Goal: Transaction & Acquisition: Download file/media

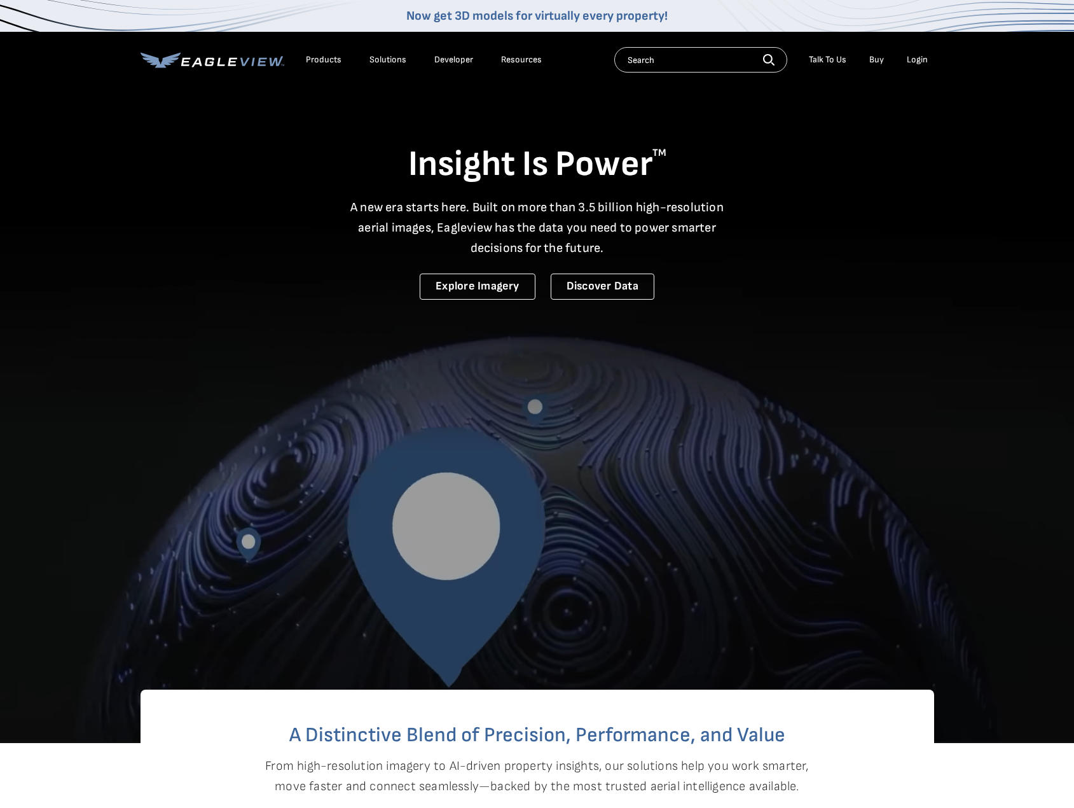
click at [905, 62] on li "Login" at bounding box center [917, 59] width 34 height 19
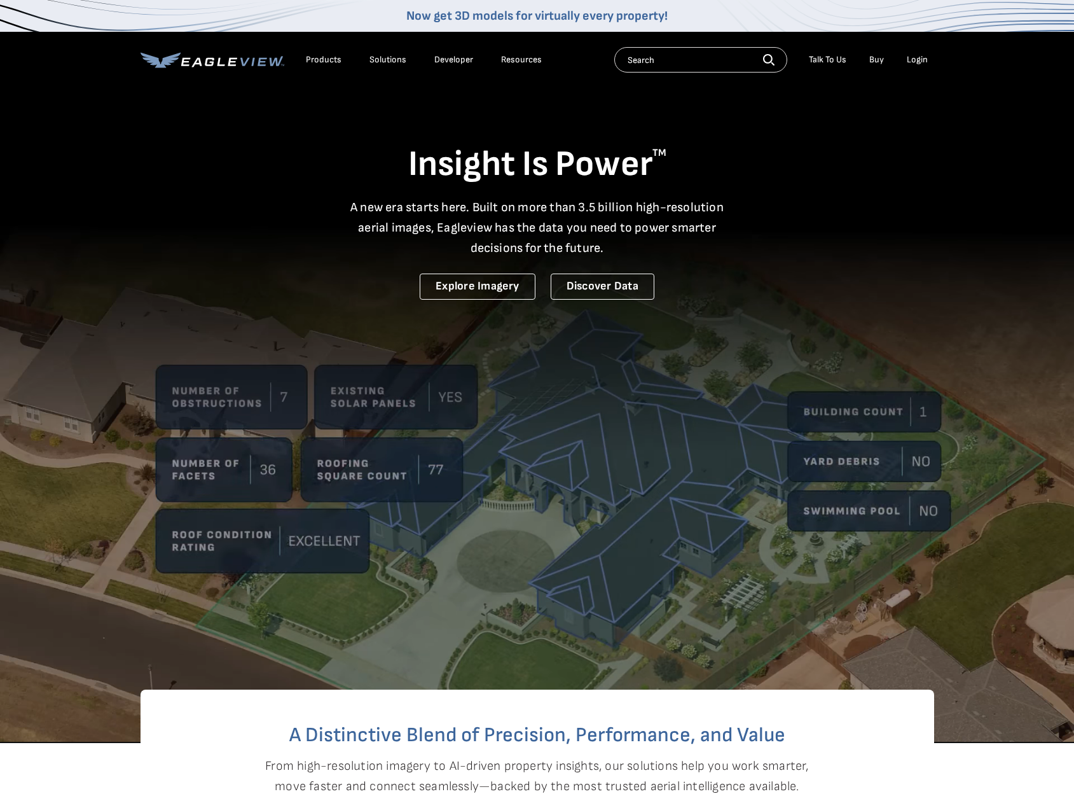
click at [922, 55] on div "Login" at bounding box center [917, 59] width 21 height 11
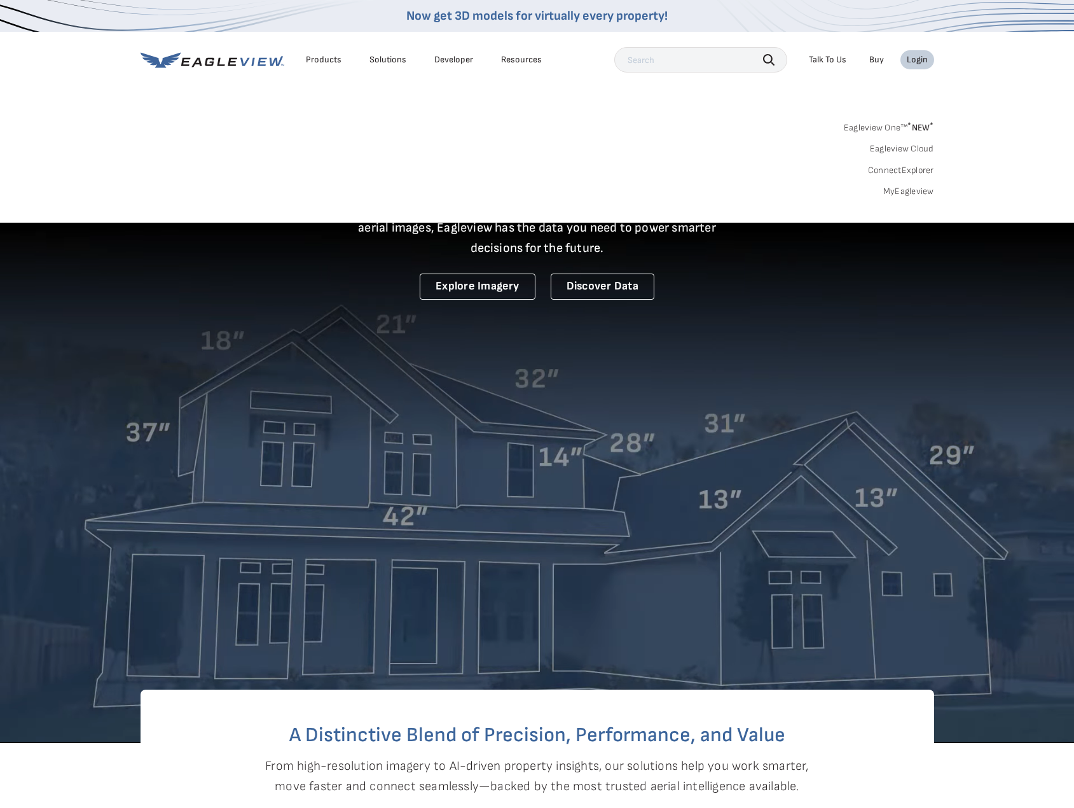
click at [923, 195] on link "MyEagleview" at bounding box center [908, 191] width 51 height 11
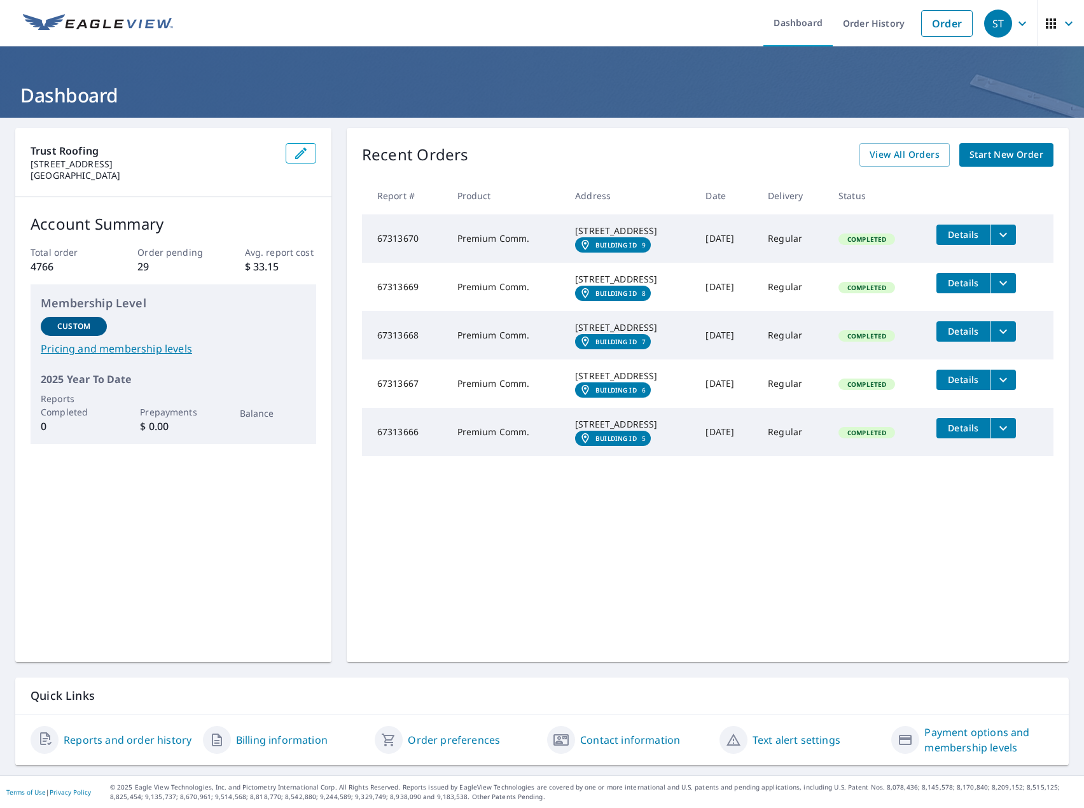
click at [1017, 229] on td "Details" at bounding box center [989, 234] width 127 height 41
click at [1008, 240] on button "filesDropdownBtn-67313670" at bounding box center [1002, 234] width 26 height 20
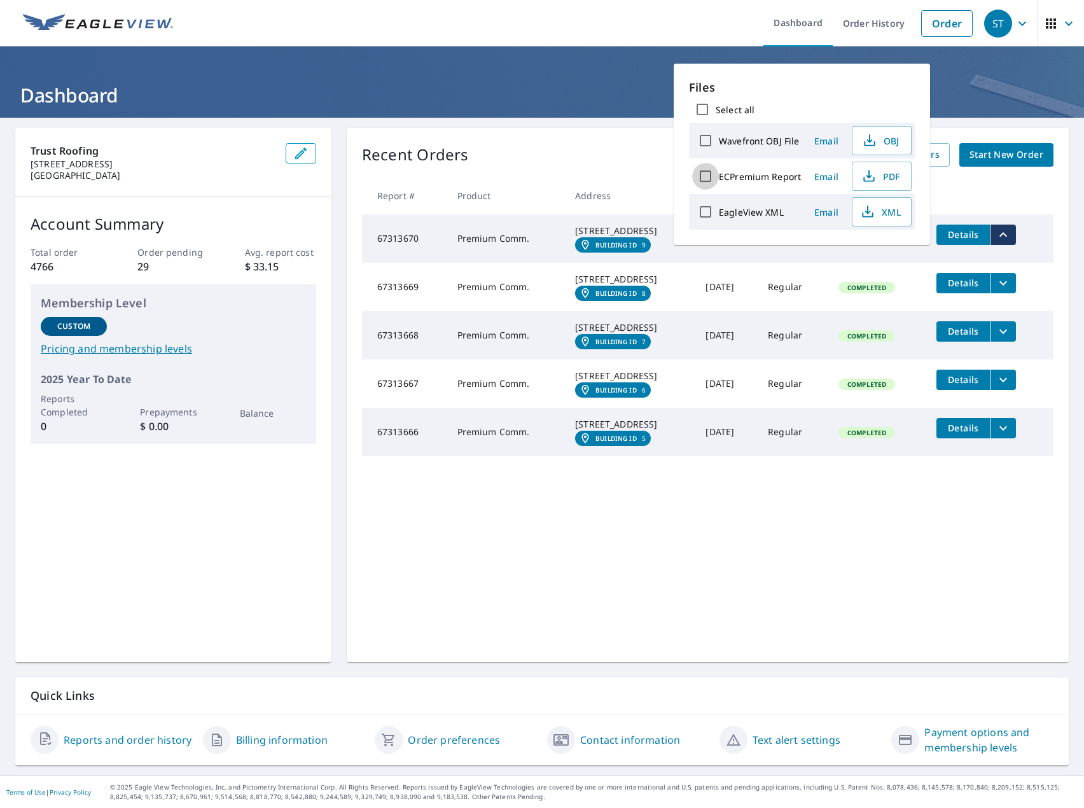
click at [706, 183] on input "ECPremium Report" at bounding box center [705, 176] width 27 height 27
checkbox input "true"
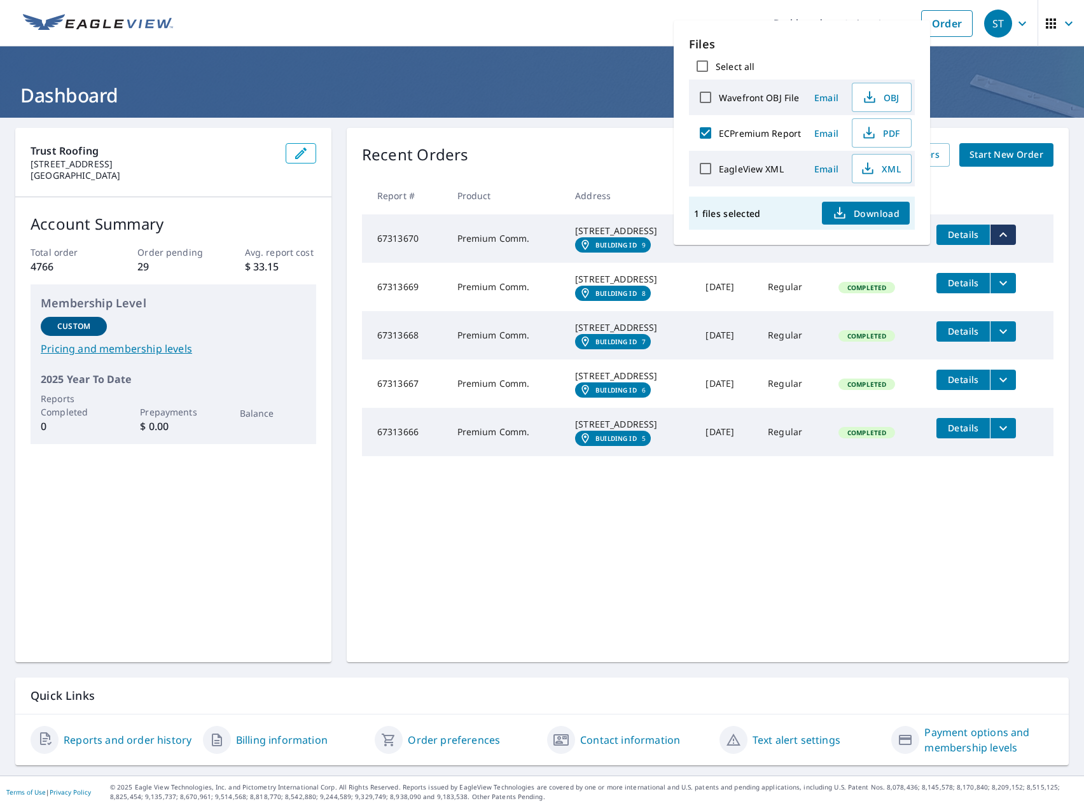
click at [859, 214] on span "Download" at bounding box center [865, 212] width 67 height 15
click at [998, 291] on icon "filesDropdownBtn-67313669" at bounding box center [1002, 282] width 15 height 15
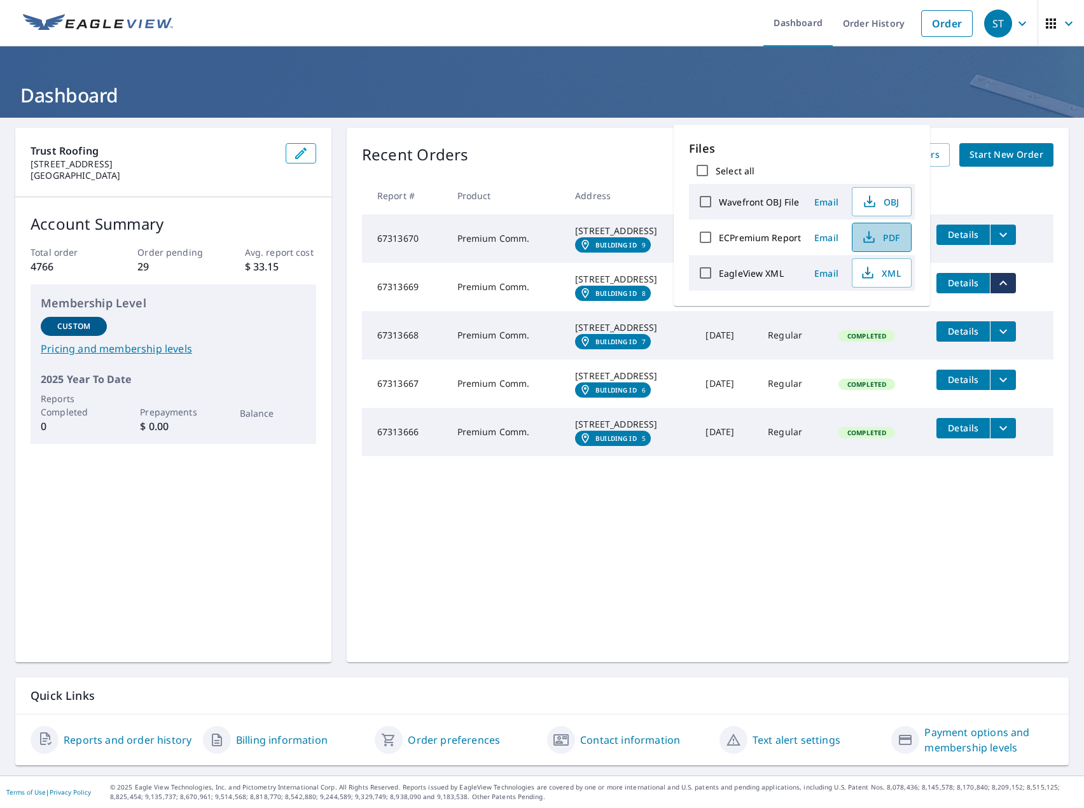
click at [881, 237] on span "PDF" at bounding box center [880, 237] width 41 height 15
click at [999, 339] on icon "filesDropdownBtn-67313668" at bounding box center [1002, 331] width 15 height 15
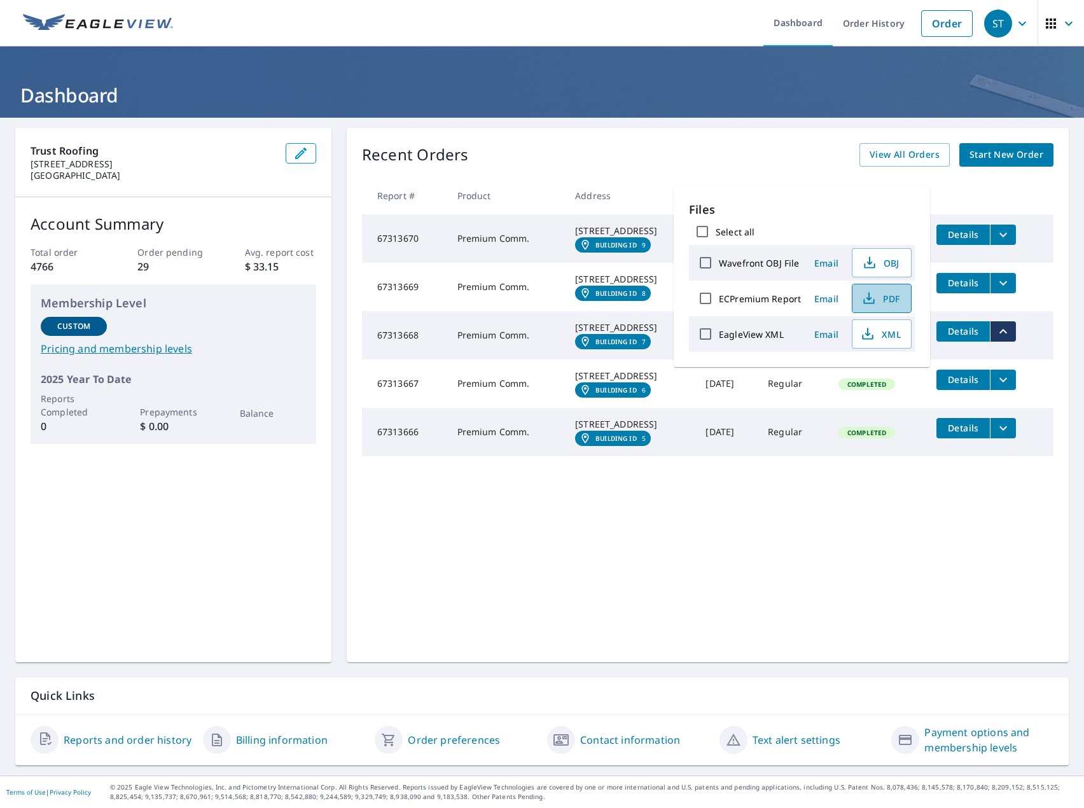
click at [888, 304] on span "PDF" at bounding box center [880, 298] width 41 height 15
click at [762, 575] on div "Recent Orders View All Orders Start New Order Report # Product Address Date Del…" at bounding box center [708, 395] width 722 height 534
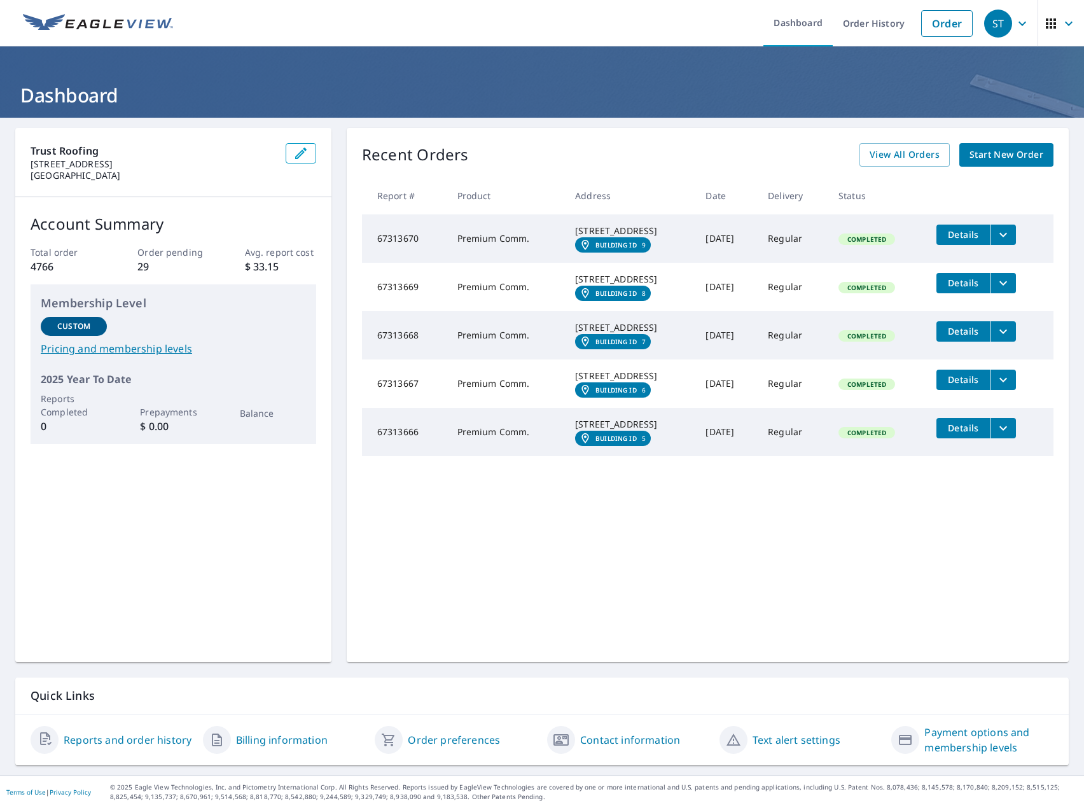
click at [998, 387] on icon "filesDropdownBtn-67313667" at bounding box center [1002, 379] width 15 height 15
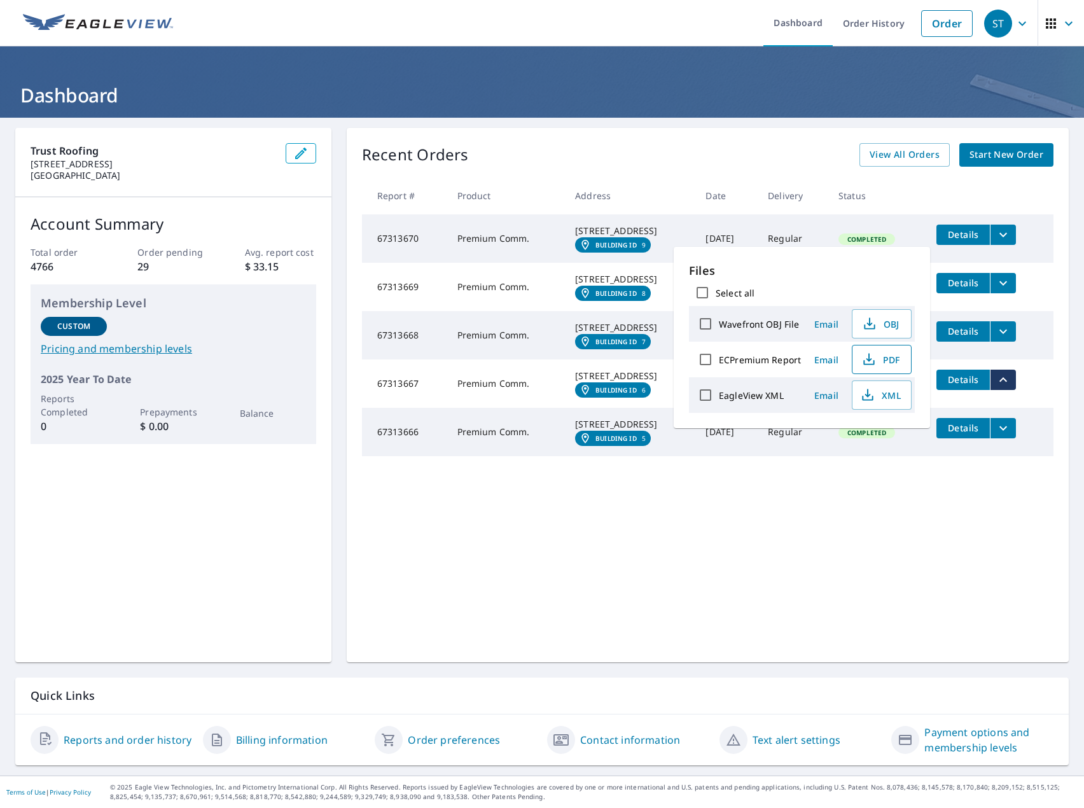
click at [879, 357] on span "PDF" at bounding box center [880, 359] width 41 height 15
drag, startPoint x: 713, startPoint y: 623, endPoint x: 696, endPoint y: 581, distance: 45.0
click at [713, 623] on div "Recent Orders View All Orders Start New Order Report # Product Address Date Del…" at bounding box center [708, 395] width 722 height 534
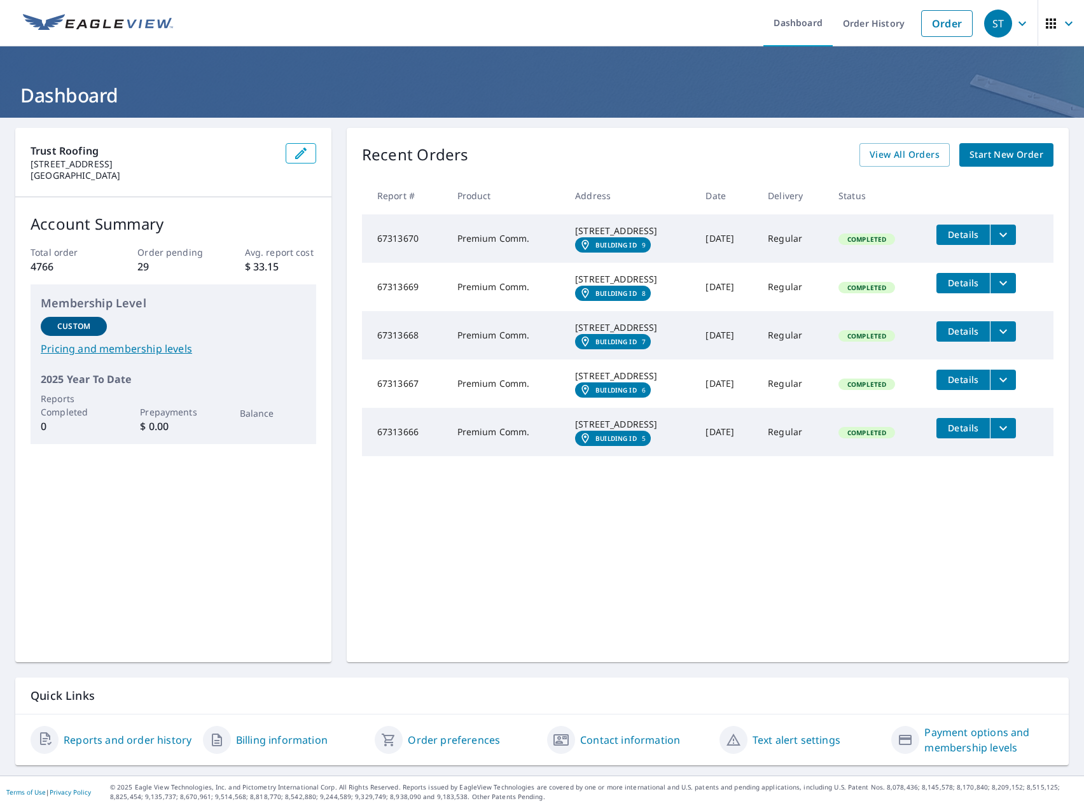
click at [984, 438] on button "Details" at bounding box center [962, 428] width 53 height 20
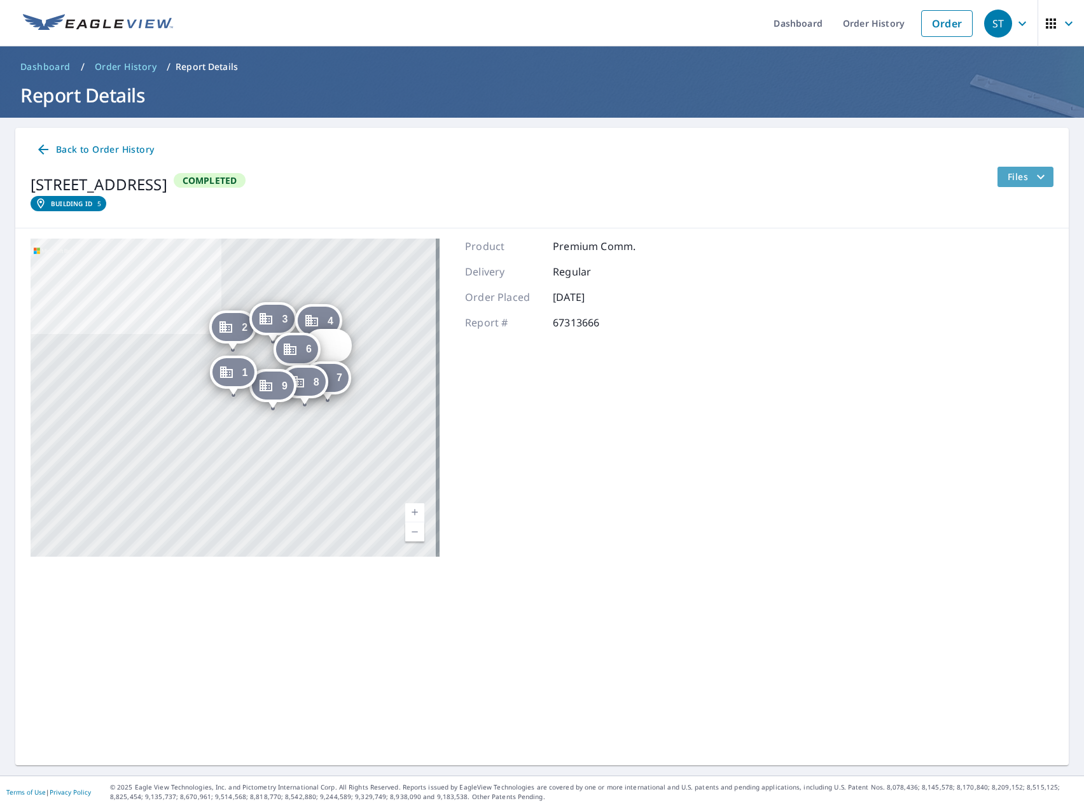
click at [1024, 184] on button "Files" at bounding box center [1024, 177] width 57 height 20
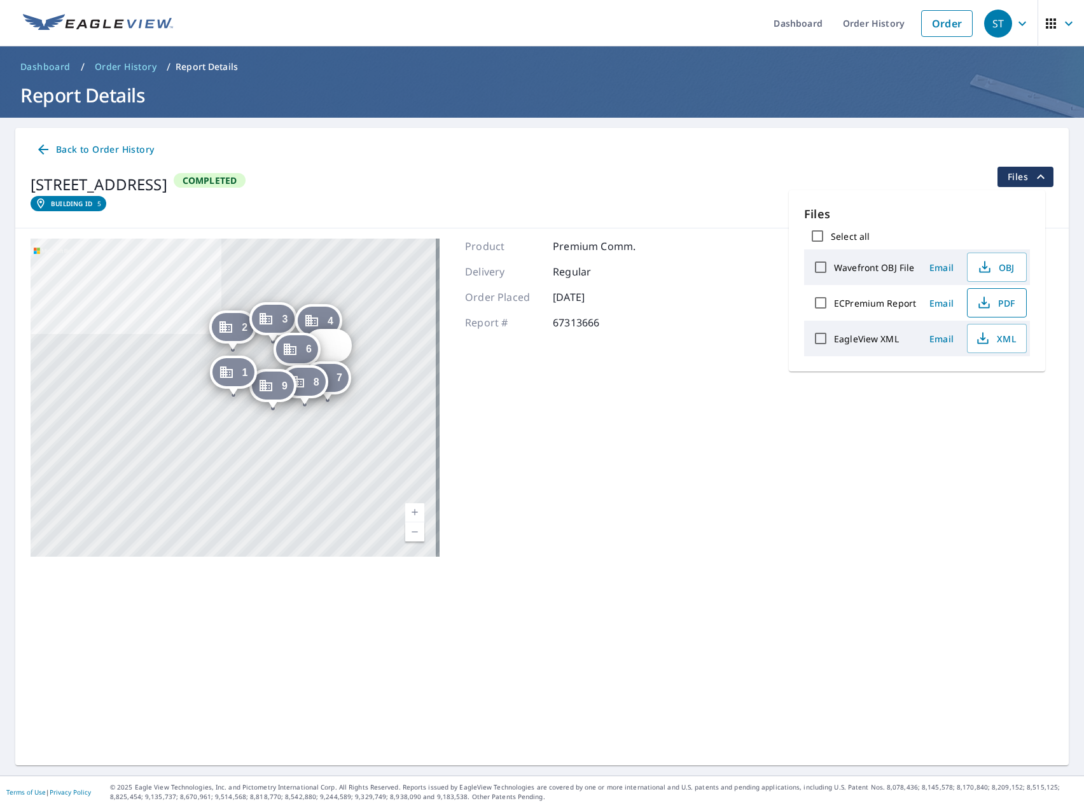
click at [996, 296] on span "PDF" at bounding box center [995, 302] width 41 height 15
click at [50, 152] on icon at bounding box center [43, 149] width 15 height 15
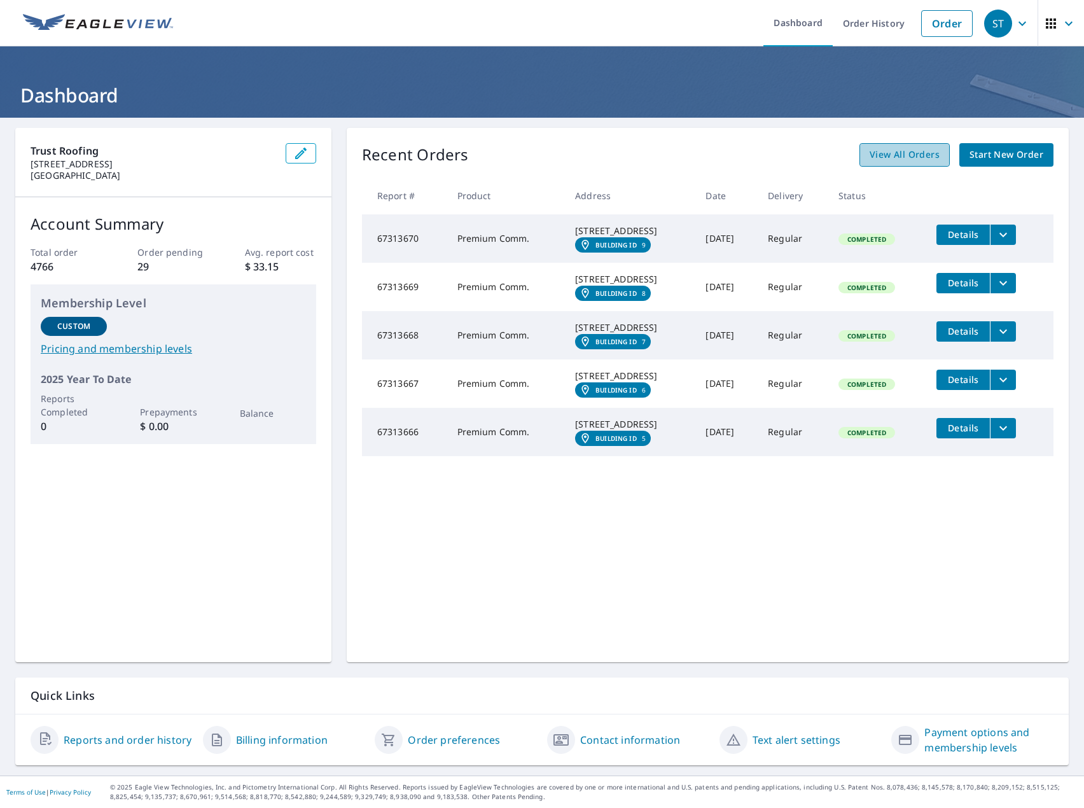
click at [877, 162] on link "View All Orders" at bounding box center [904, 155] width 90 height 24
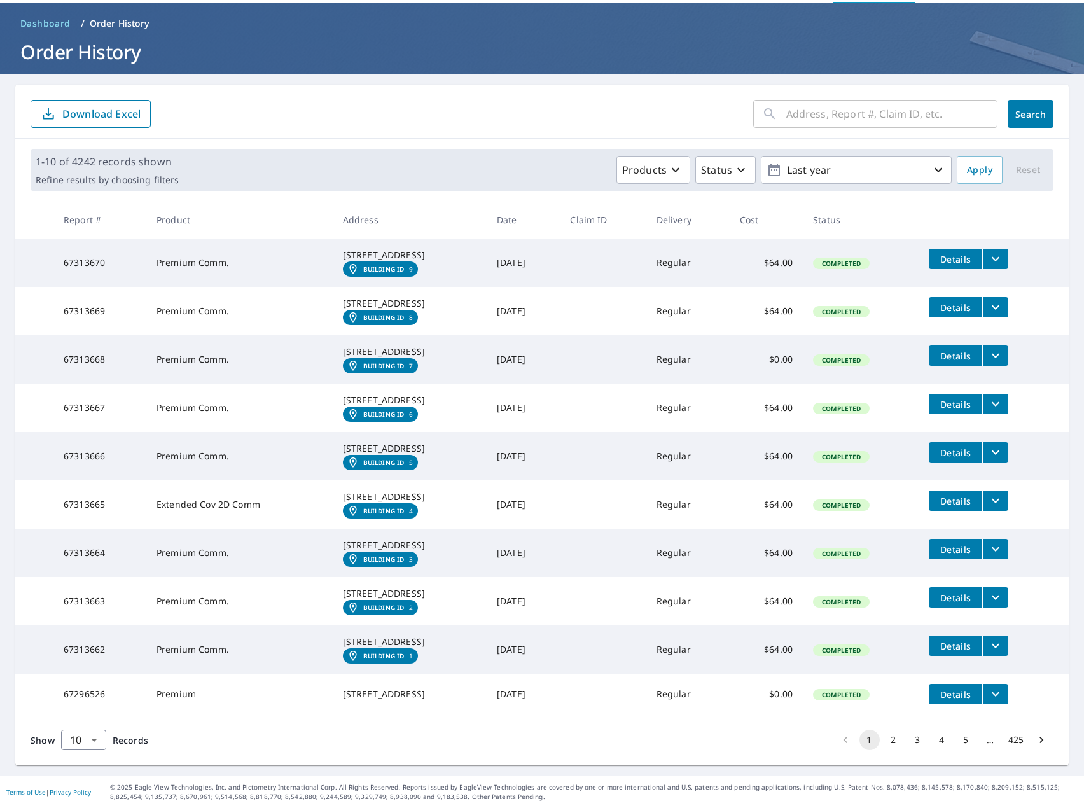
scroll to position [127, 0]
click at [993, 493] on icon "filesDropdownBtn-67313665" at bounding box center [994, 500] width 15 height 15
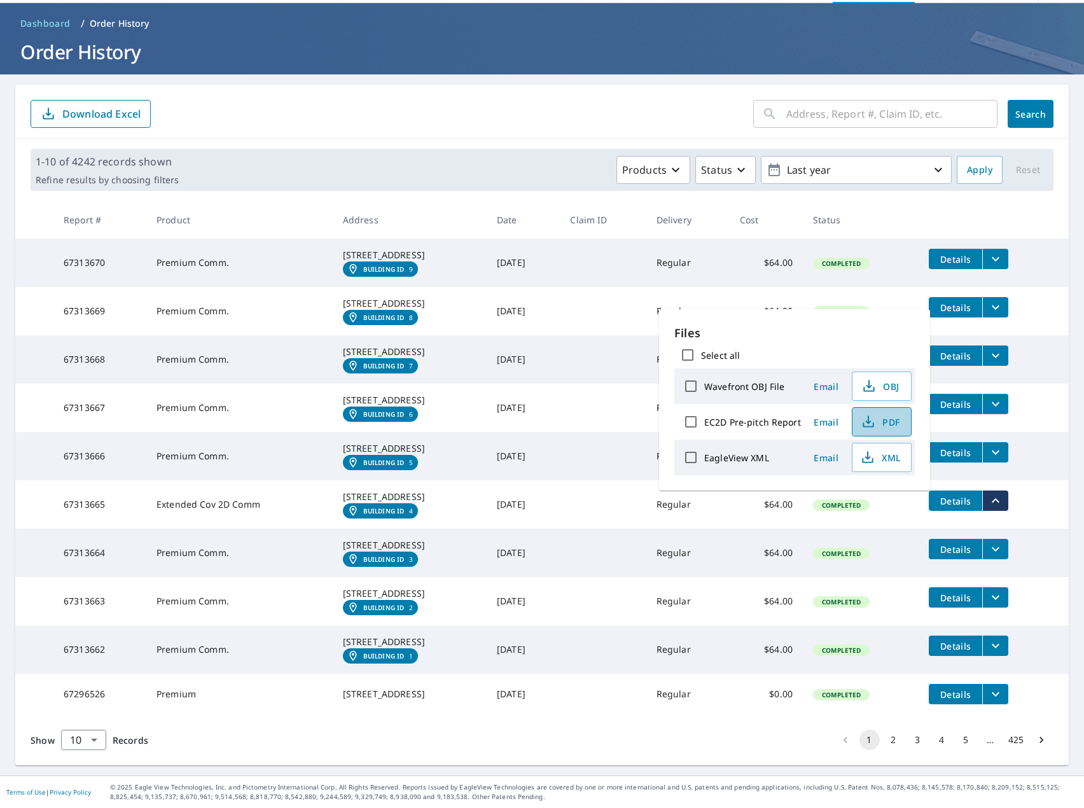
click at [865, 418] on icon "button" at bounding box center [867, 421] width 15 height 15
click at [1012, 539] on td "Details" at bounding box center [993, 548] width 150 height 41
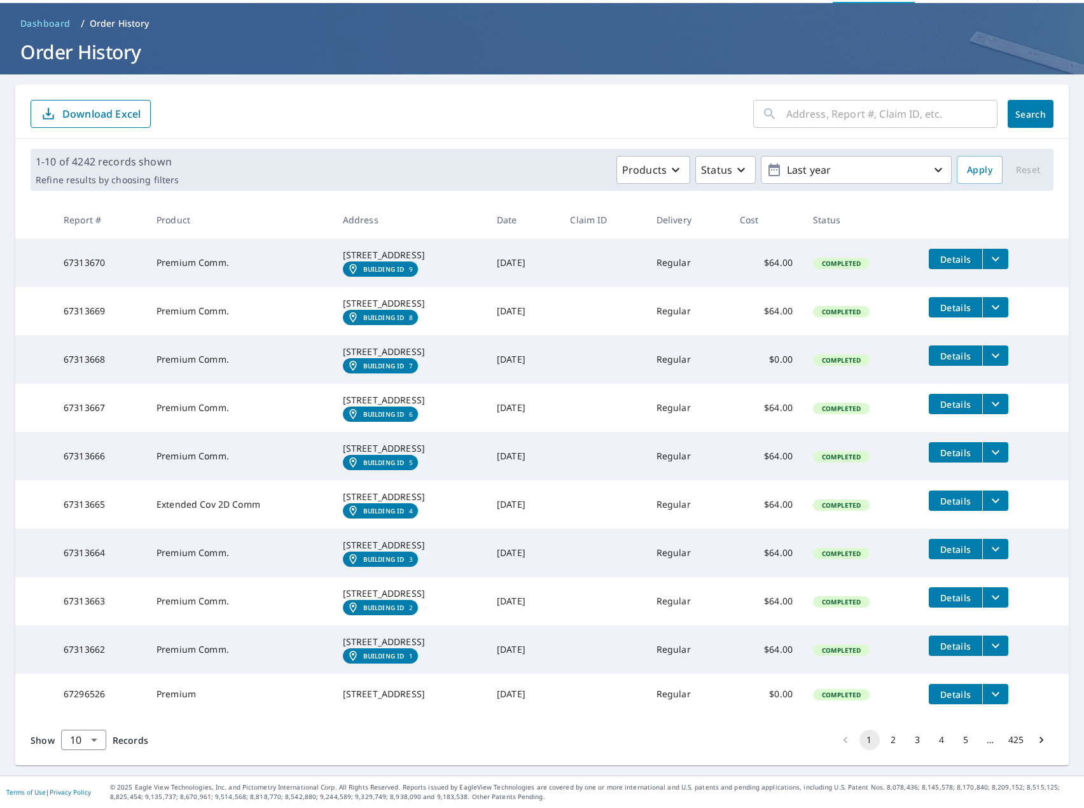
click at [1002, 541] on icon "filesDropdownBtn-67313664" at bounding box center [994, 548] width 15 height 15
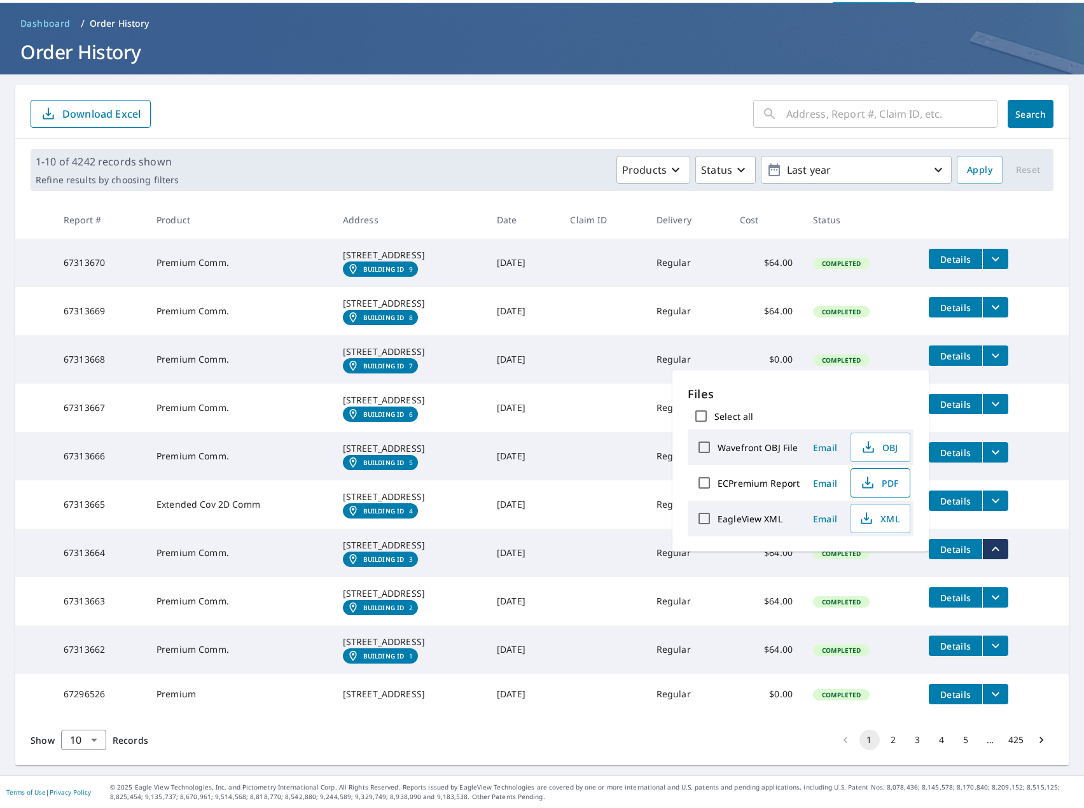
click at [878, 480] on span "PDF" at bounding box center [878, 482] width 41 height 15
click at [1006, 607] on button "filesDropdownBtn-67313663" at bounding box center [995, 597] width 26 height 20
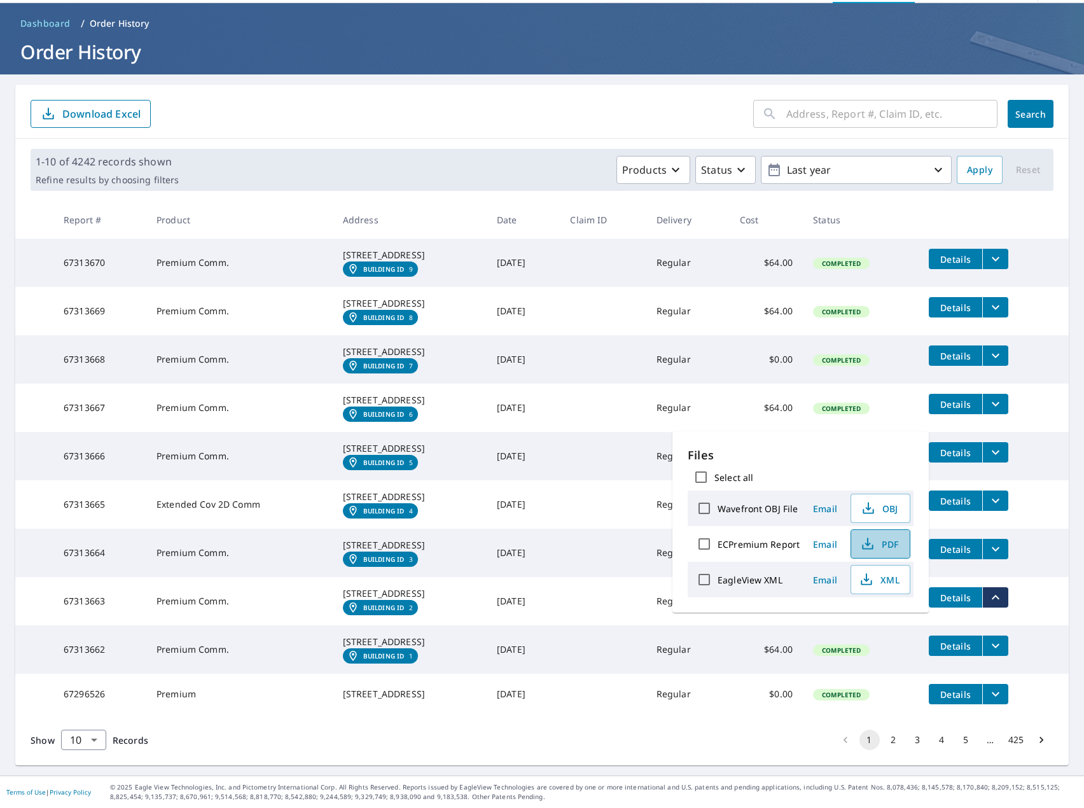
click at [891, 540] on span "PDF" at bounding box center [878, 543] width 41 height 15
click at [999, 648] on icon "filesDropdownBtn-67313662" at bounding box center [995, 645] width 8 height 4
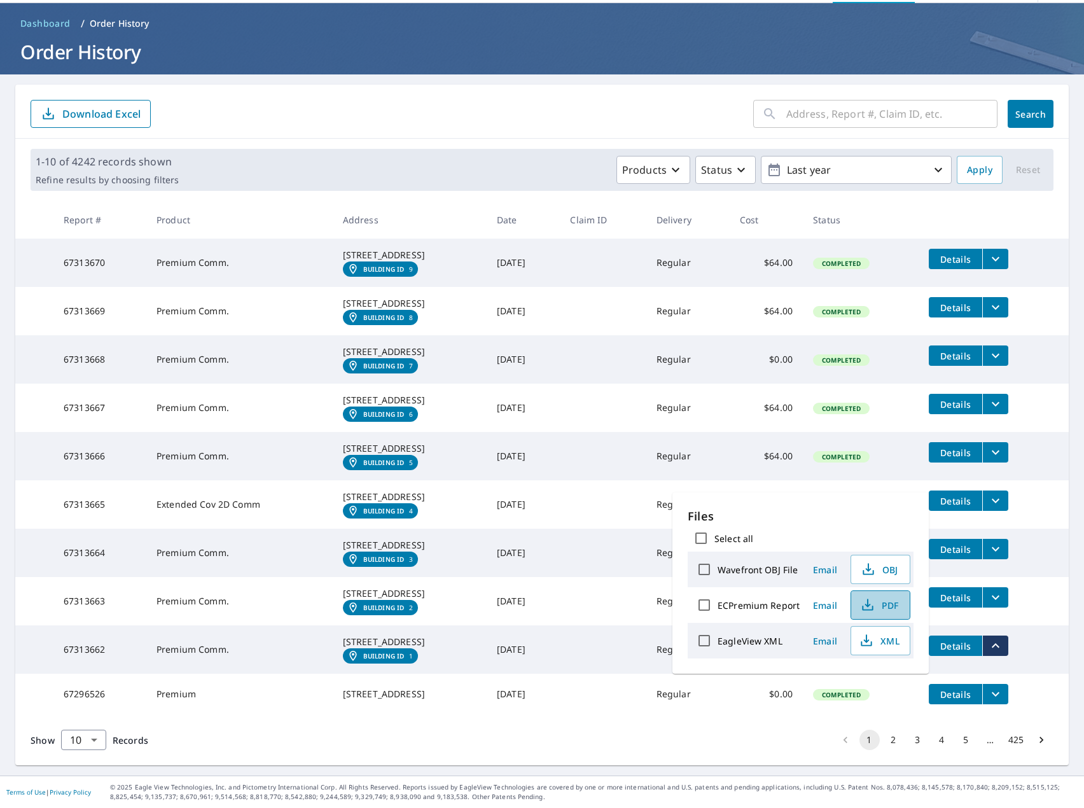
click at [879, 596] on button "PDF" at bounding box center [880, 604] width 60 height 29
click at [641, 486] on td at bounding box center [603, 504] width 86 height 48
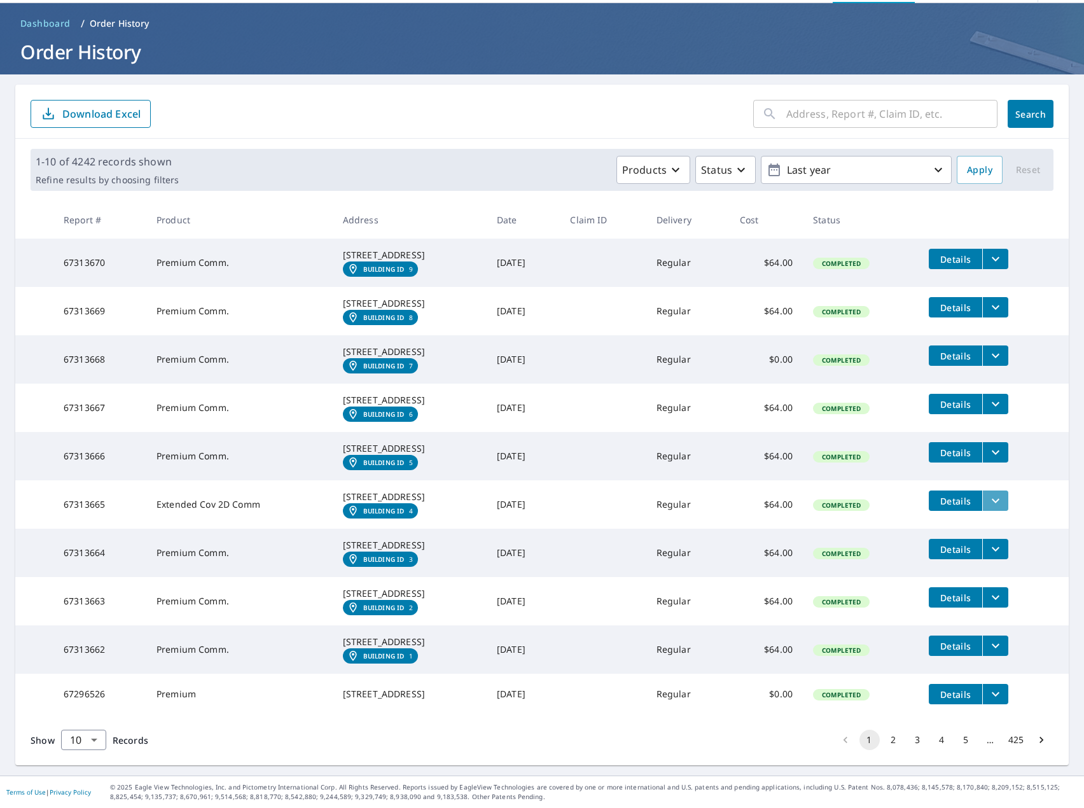
click at [1005, 490] on button "filesDropdownBtn-67313665" at bounding box center [995, 500] width 26 height 20
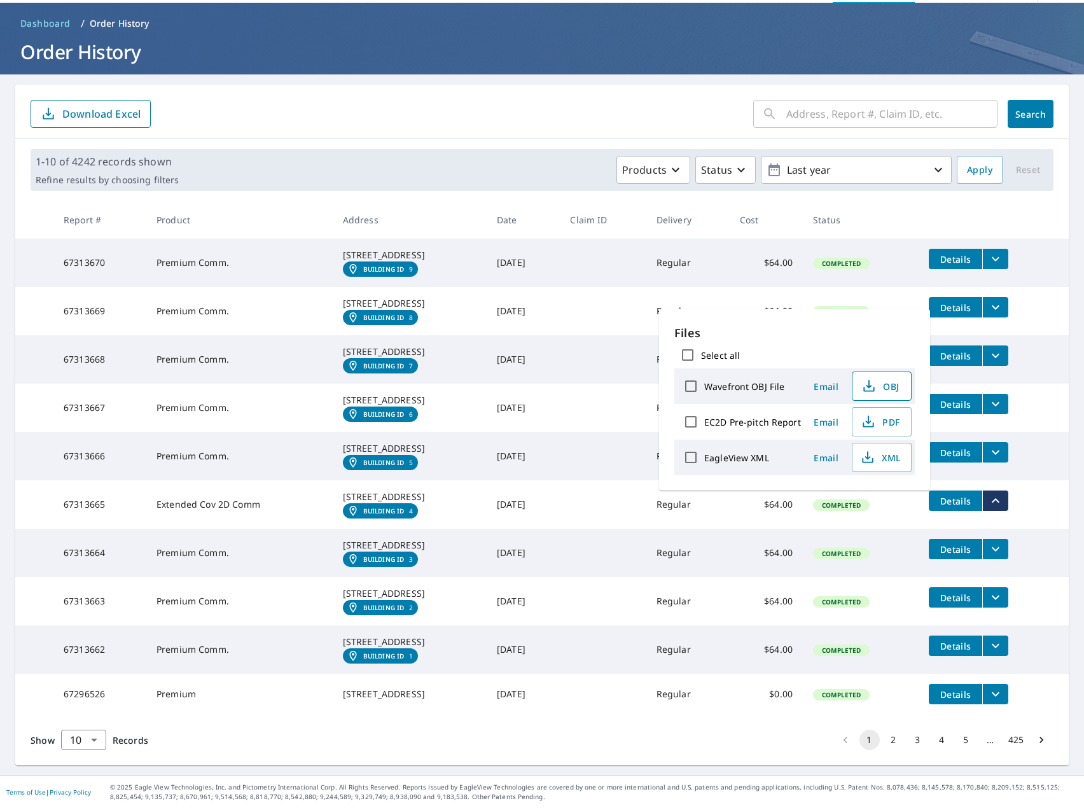
click at [879, 389] on span "OBJ" at bounding box center [880, 385] width 41 height 15
click at [870, 460] on icon "button" at bounding box center [867, 460] width 11 height 5
click at [733, 416] on label "EC2D Pre-pitch Report" at bounding box center [752, 422] width 97 height 12
click at [704, 416] on input "EC2D Pre-pitch Report" at bounding box center [690, 421] width 27 height 27
checkbox input "true"
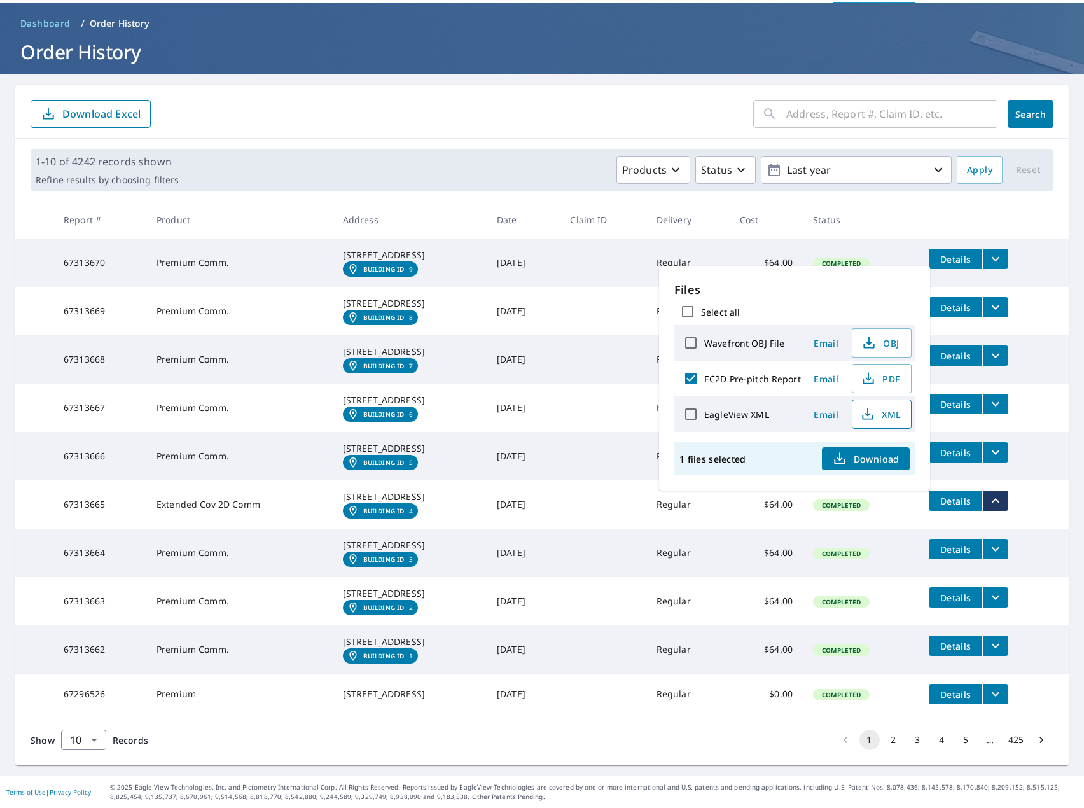
click at [889, 451] on span "Download" at bounding box center [865, 458] width 67 height 15
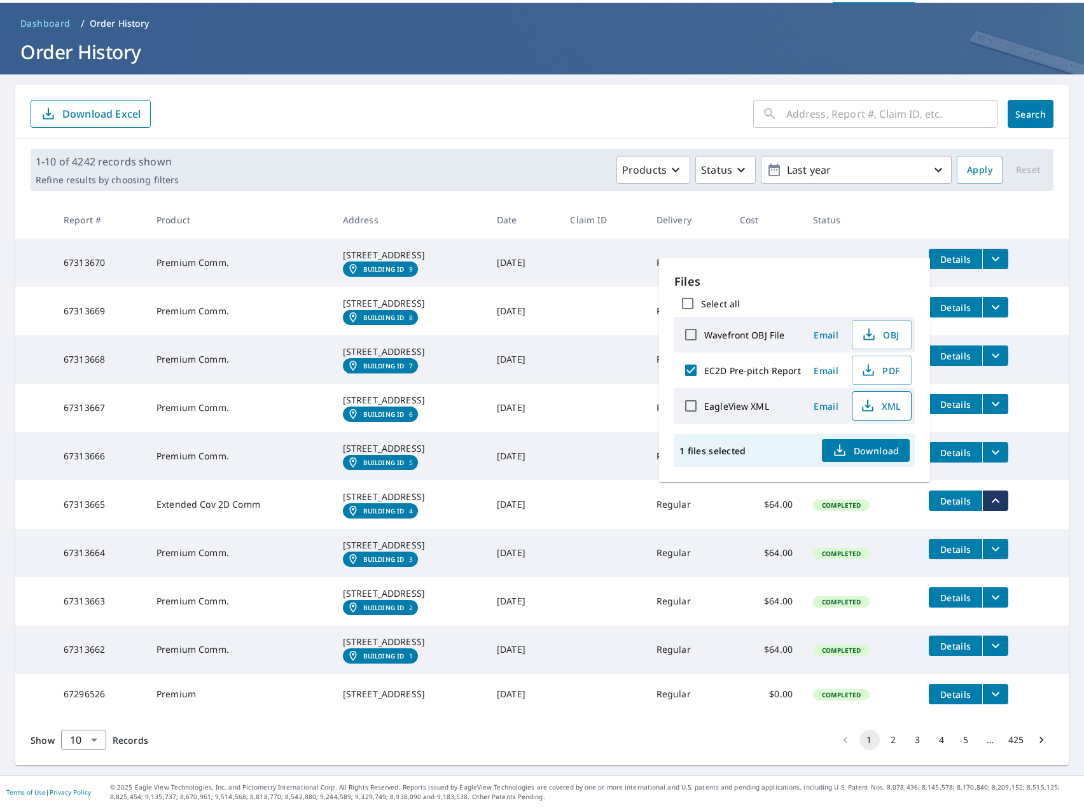
scroll to position [163, 0]
